Goal: Transaction & Acquisition: Purchase product/service

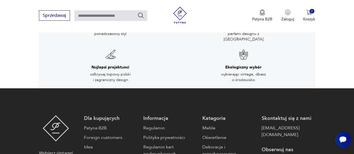
scroll to position [956, 0]
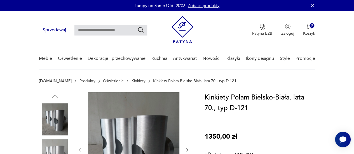
scroll to position [9, 0]
